Goal: Entertainment & Leisure: Browse casually

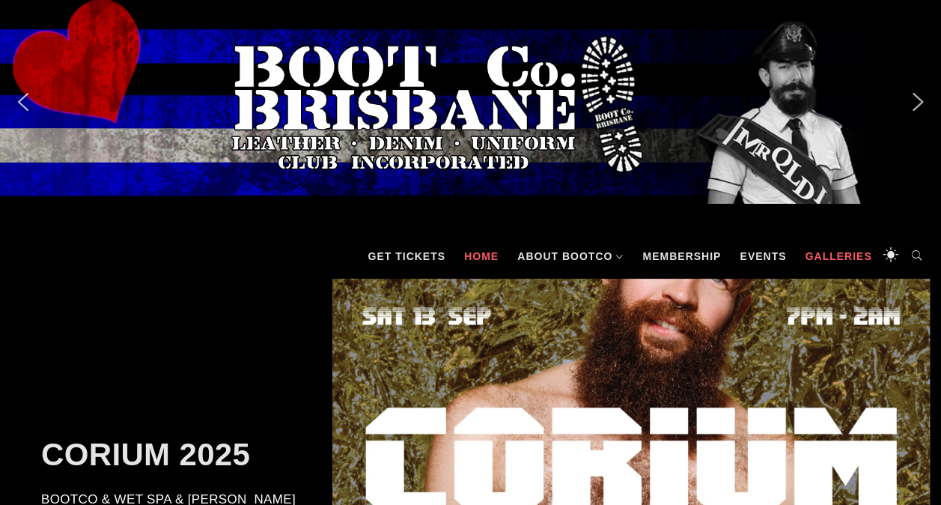
click at [848, 250] on link "Galleries" at bounding box center [838, 256] width 82 height 45
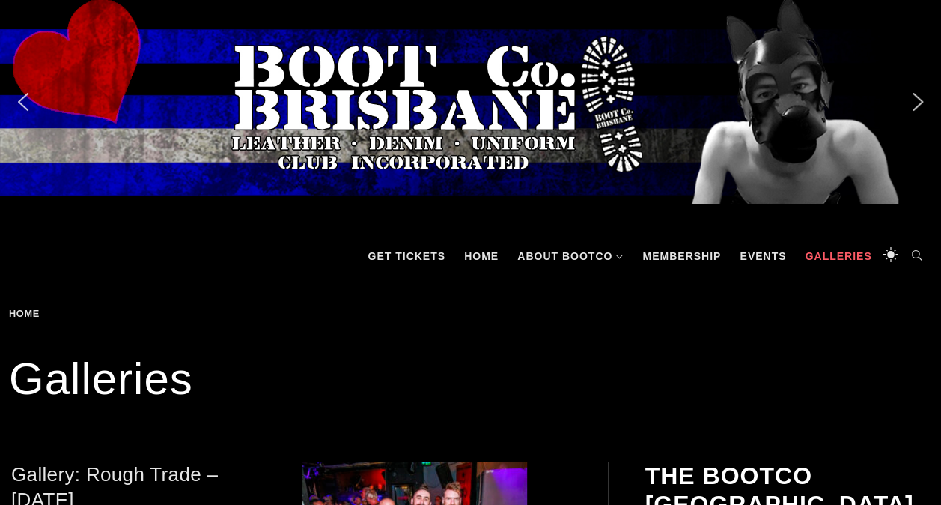
click at [88, 473] on link "Gallery: Rough Trade – [DATE]" at bounding box center [114, 487] width 207 height 49
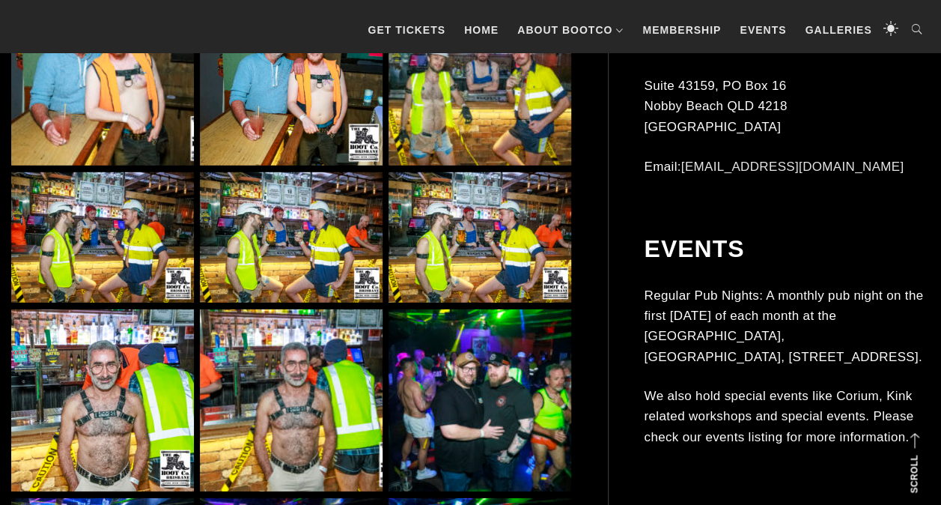
scroll to position [5391, 0]
